Goal: Navigation & Orientation: Understand site structure

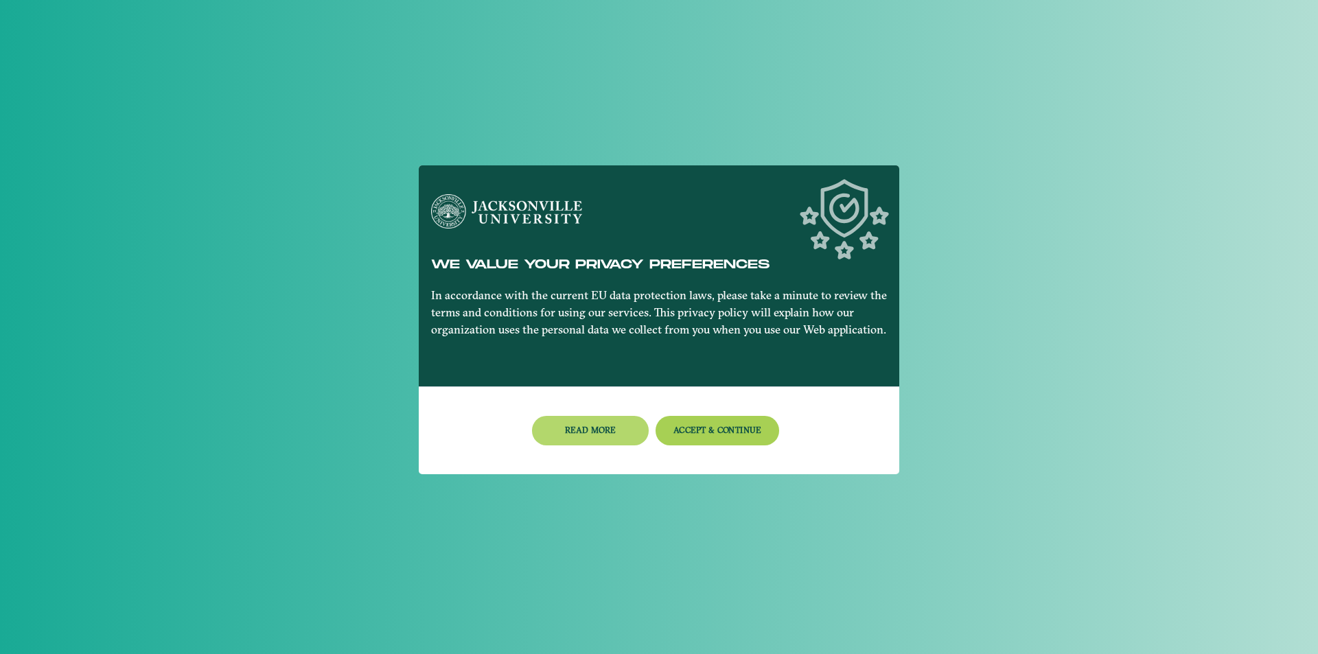
click at [609, 436] on button "Read more" at bounding box center [590, 431] width 117 height 30
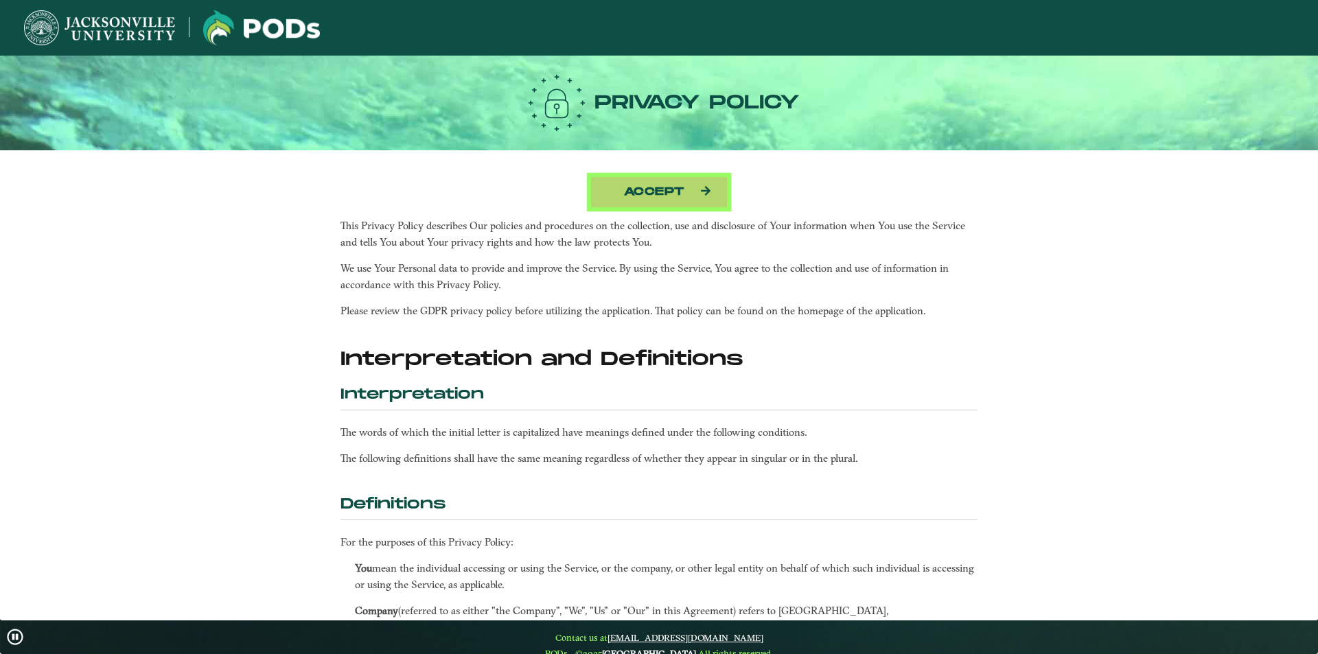
click at [649, 195] on button "Accept" at bounding box center [658, 192] width 137 height 32
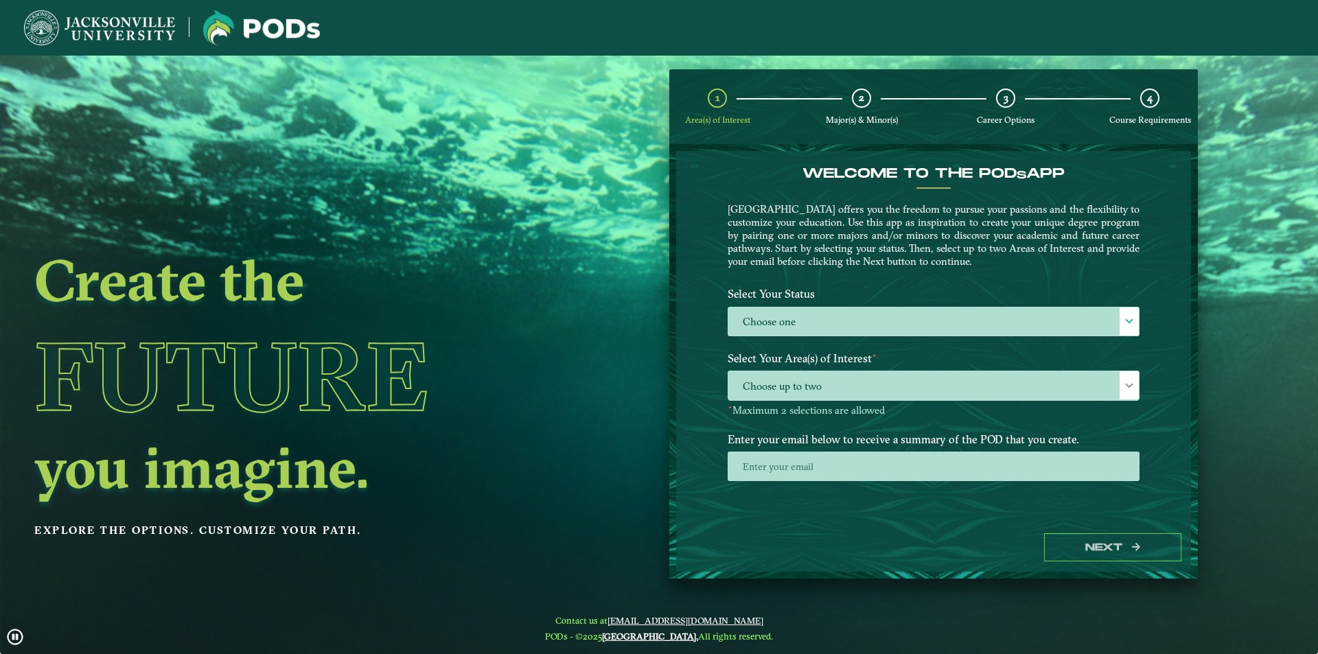
click at [536, 303] on h2 "Create the" at bounding box center [296, 280] width 525 height 58
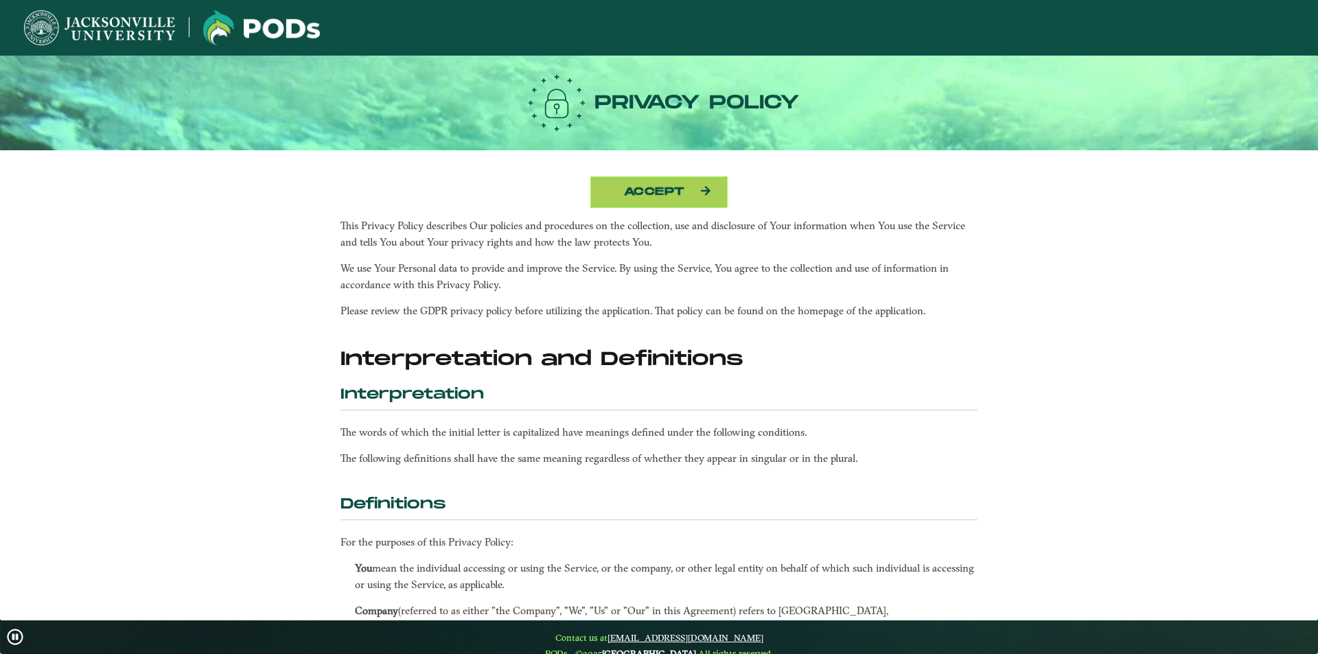
drag, startPoint x: 1310, startPoint y: 227, endPoint x: 1298, endPoint y: 248, distance: 24.3
click at [1307, 262] on nb-card-body "Accept This Privacy Policy describes Our policies and procedures on the collect…" at bounding box center [659, 385] width 1318 height 470
